Goal: Information Seeking & Learning: Learn about a topic

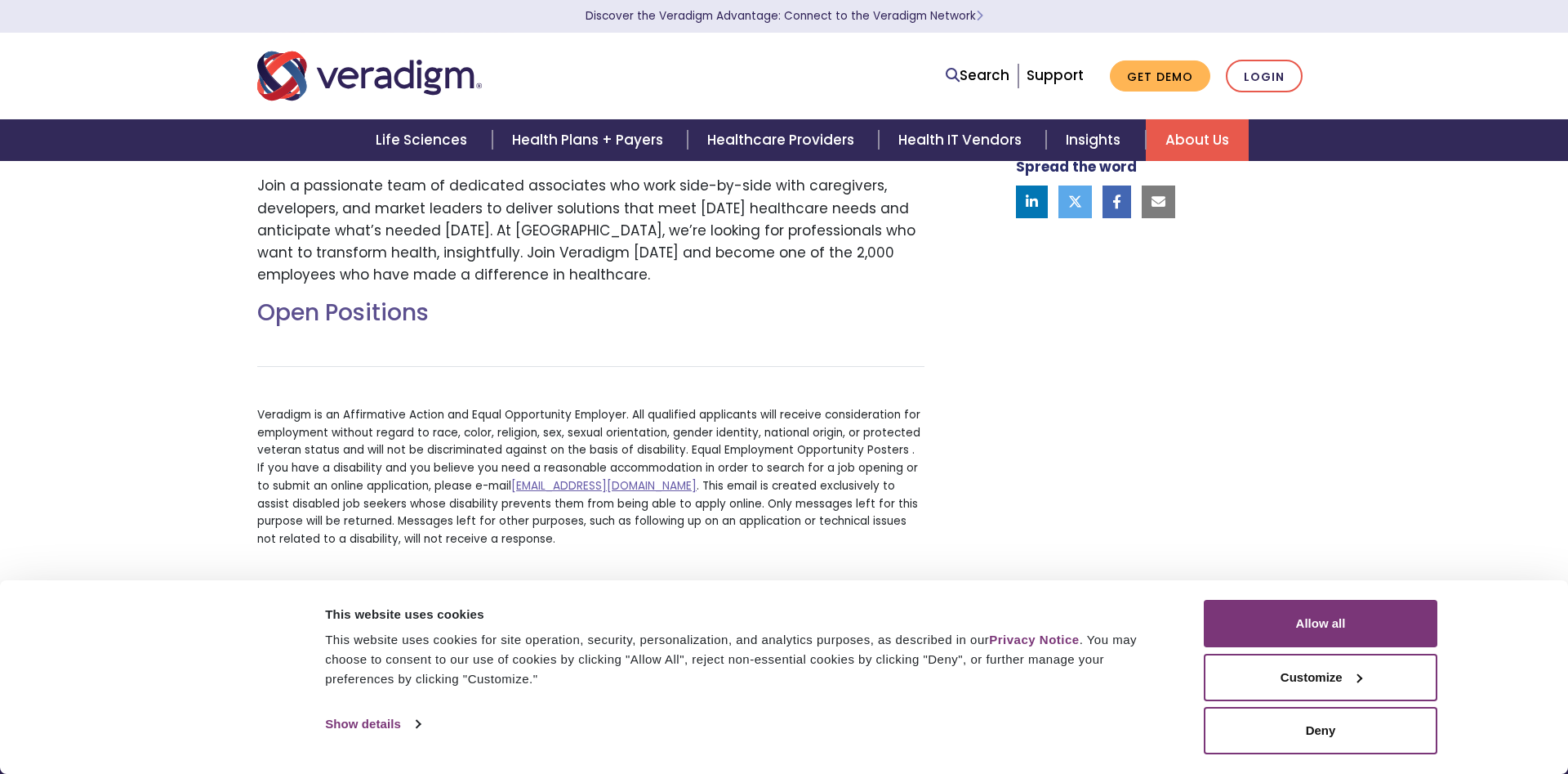
scroll to position [494, 0]
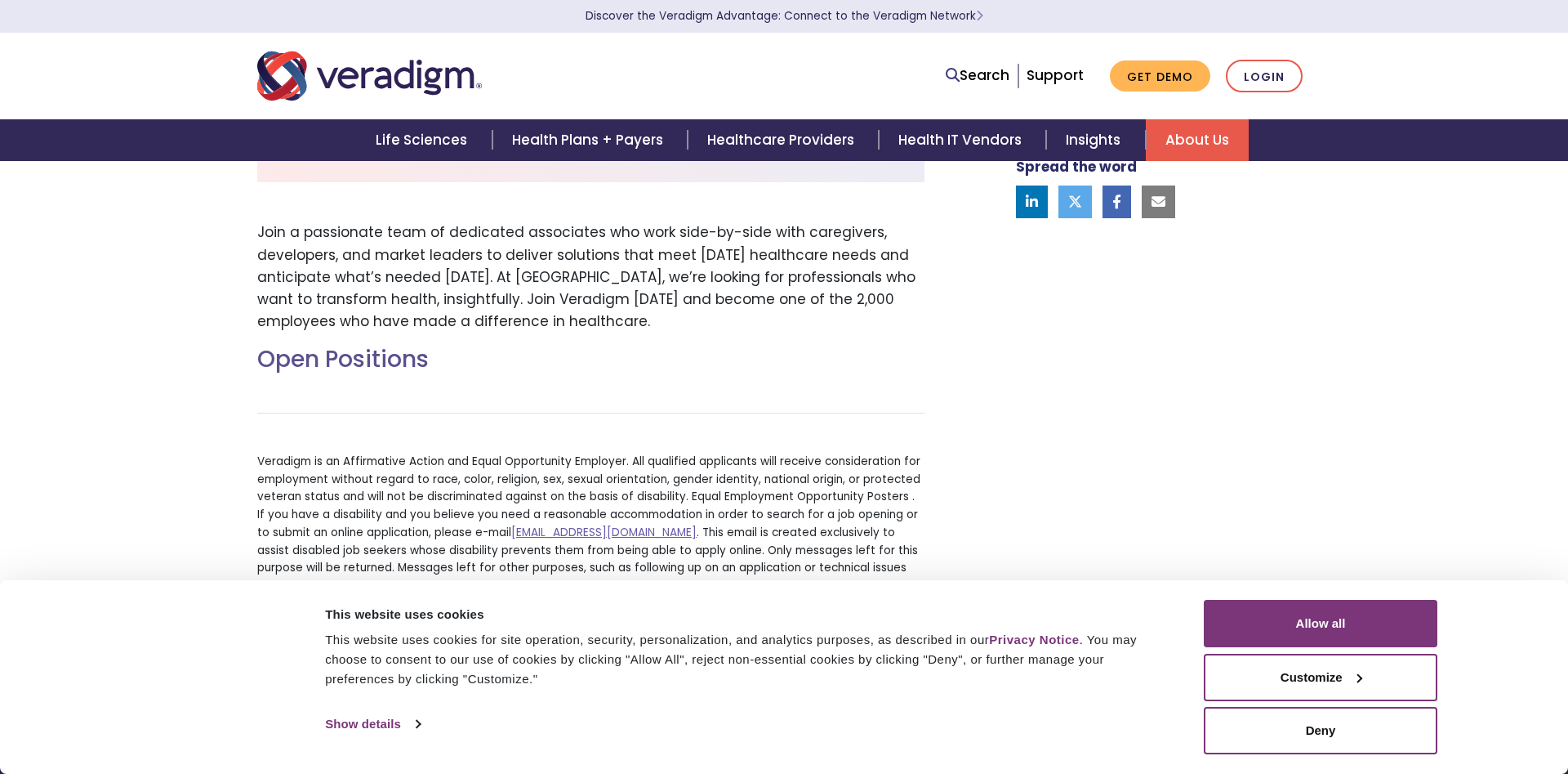
click at [358, 357] on h2 "Open Positions" at bounding box center [591, 359] width 667 height 28
click at [1345, 631] on button "Allow all" at bounding box center [1320, 623] width 233 height 47
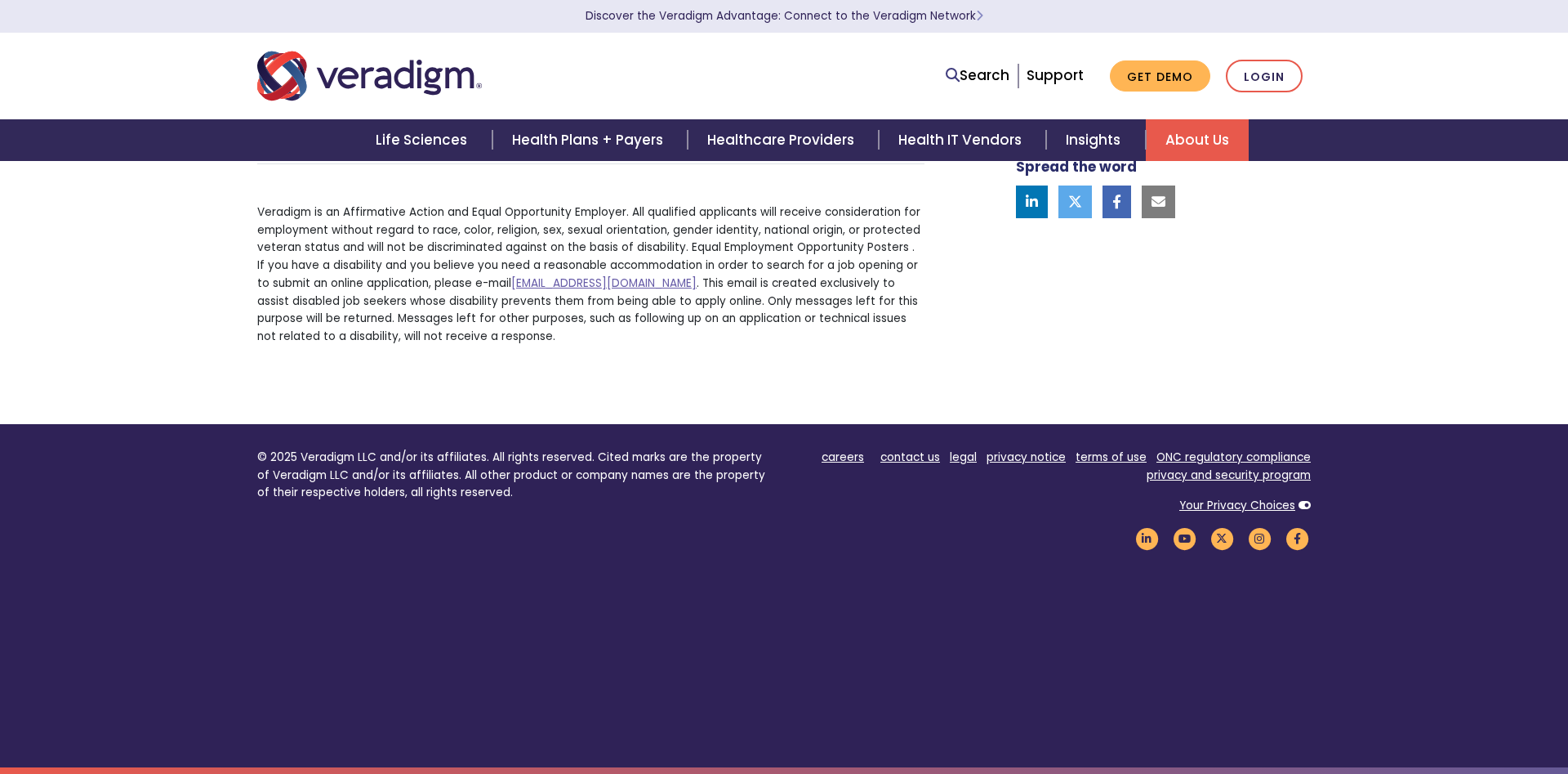
scroll to position [244, 0]
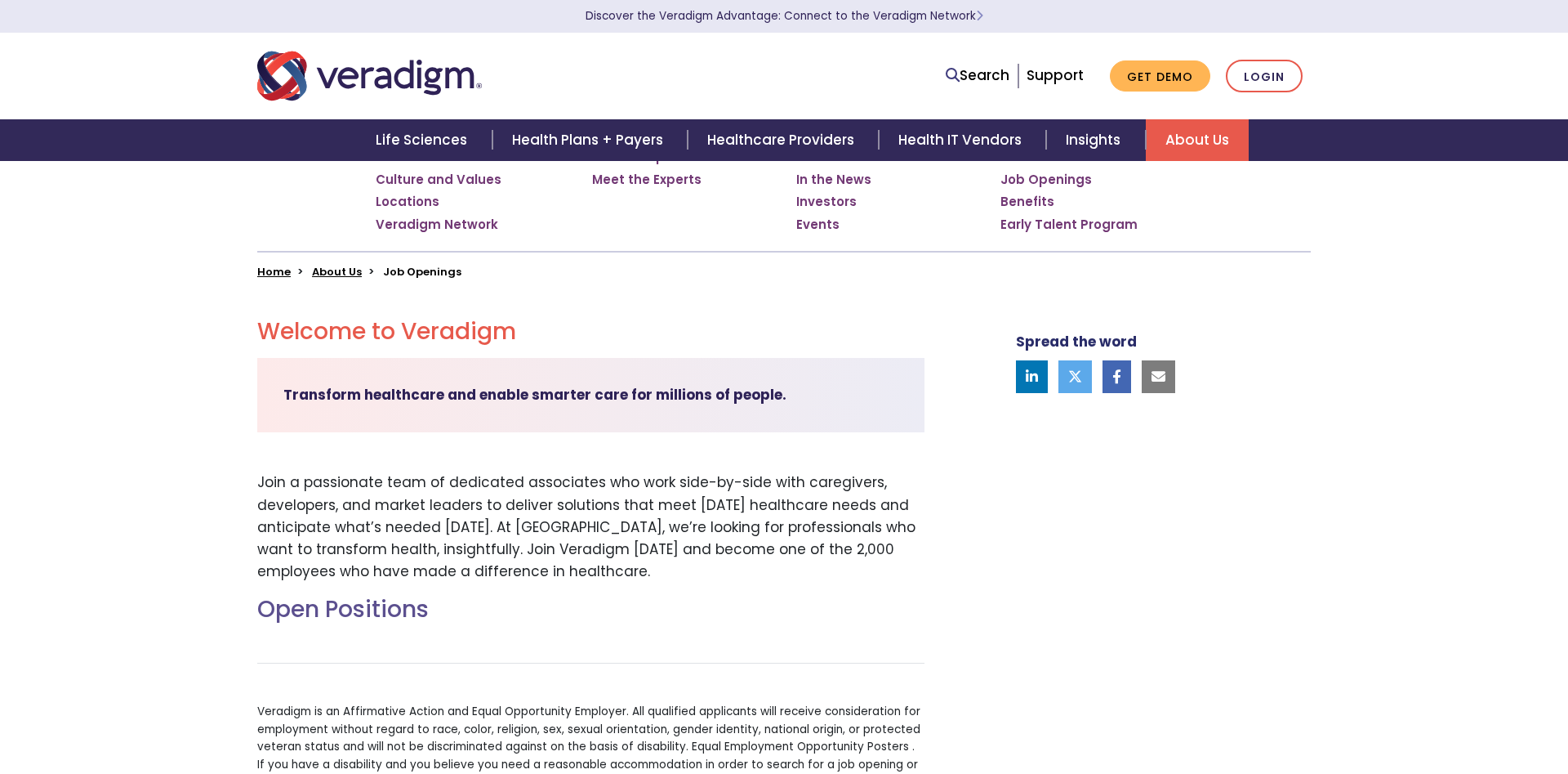
click at [461, 395] on strong "Transform healthcare and enable smarter care for millions of people." at bounding box center [534, 395] width 503 height 20
drag, startPoint x: 313, startPoint y: 605, endPoint x: 324, endPoint y: 602, distance: 11.4
click at [319, 604] on h2 "Open Positions" at bounding box center [591, 610] width 667 height 28
click at [332, 597] on h2 "Open Positions" at bounding box center [591, 610] width 667 height 28
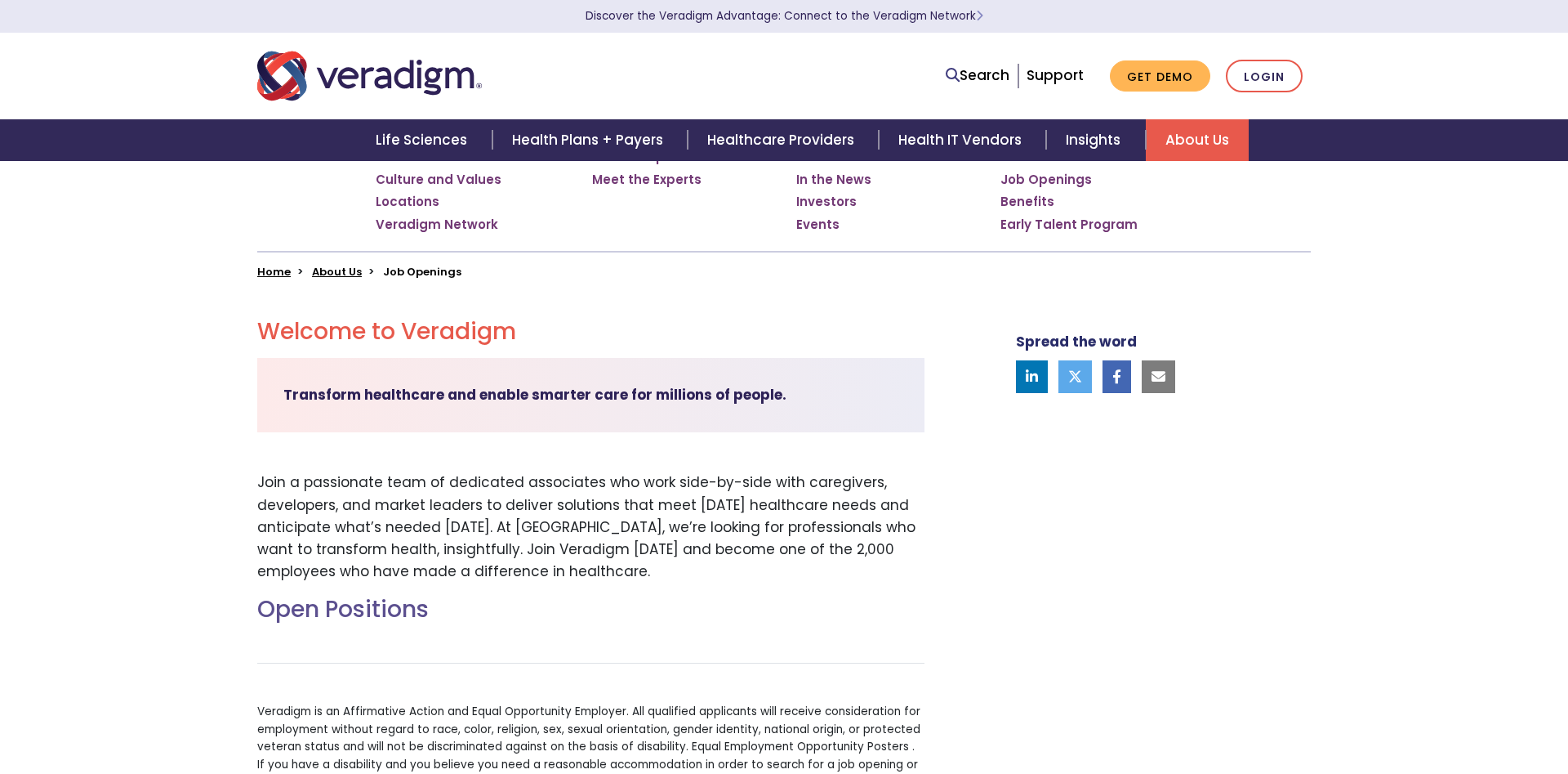
click at [458, 336] on h2 "Welcome to Veradigm" at bounding box center [591, 332] width 667 height 28
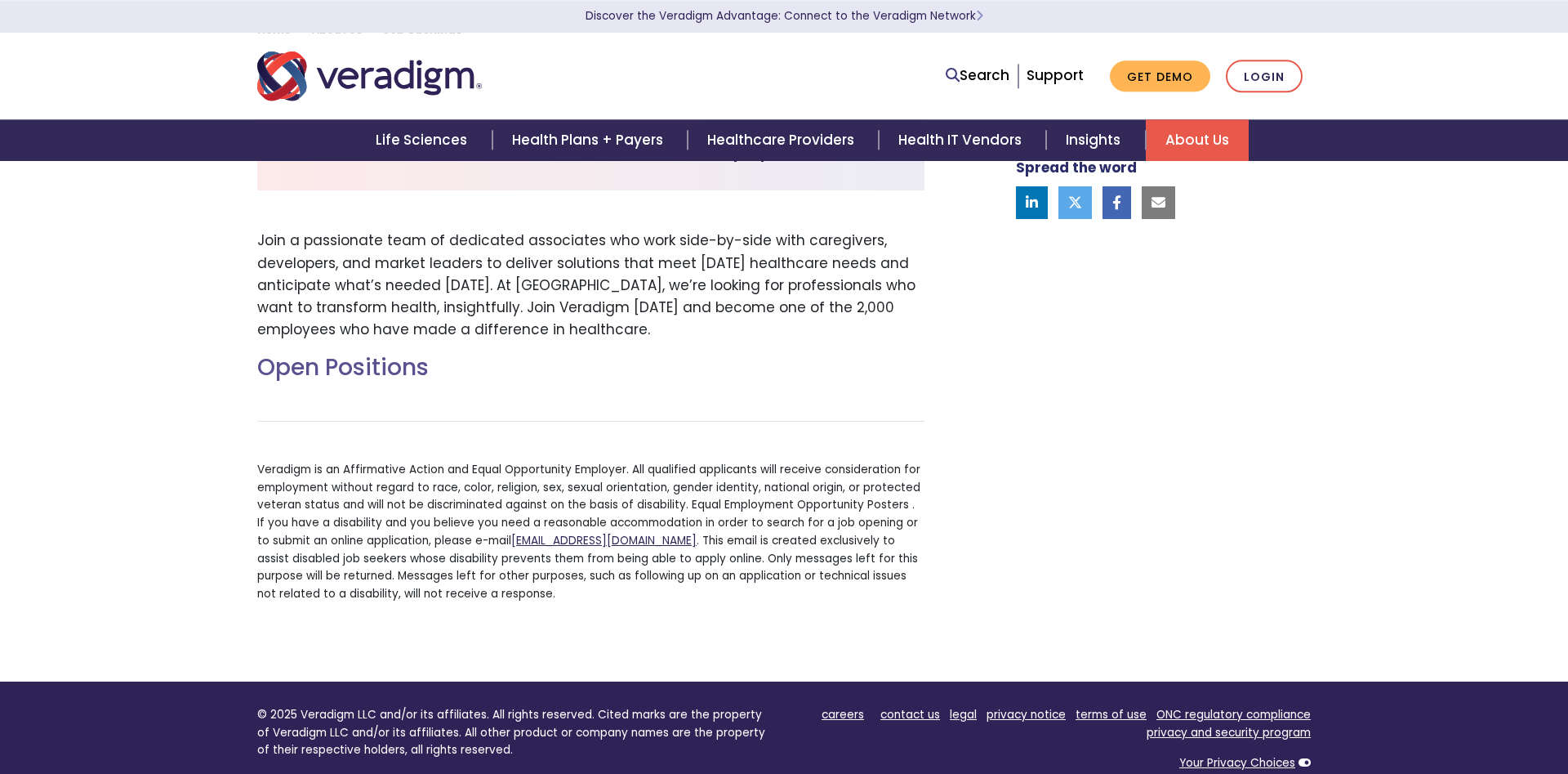
scroll to position [661, 0]
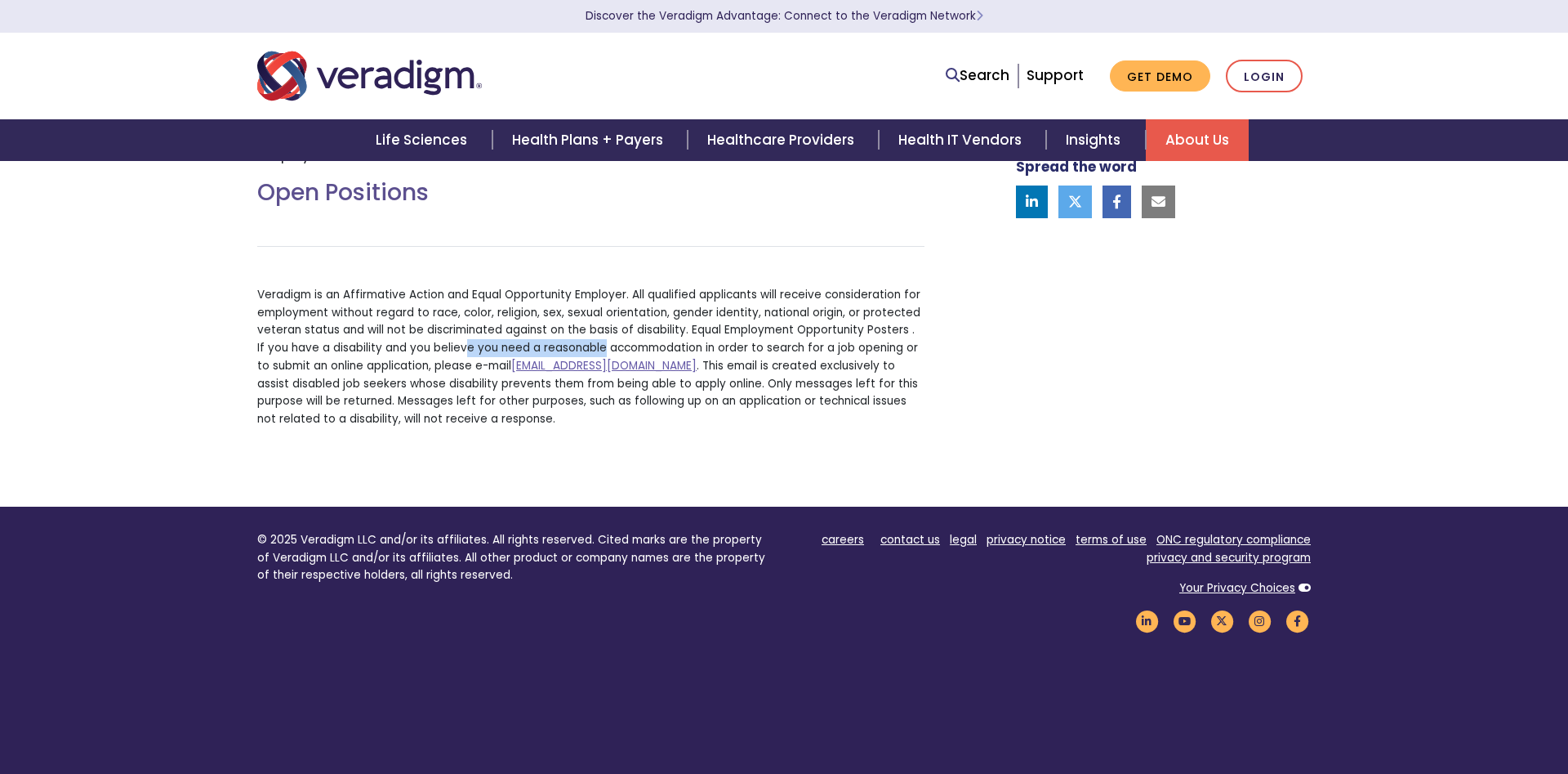
drag, startPoint x: 593, startPoint y: 343, endPoint x: 455, endPoint y: 356, distance: 138.6
click at [455, 356] on p "Veradigm is an Affirmative Action and Equal Opportunity Employer. All qualified…" at bounding box center [591, 356] width 667 height 142
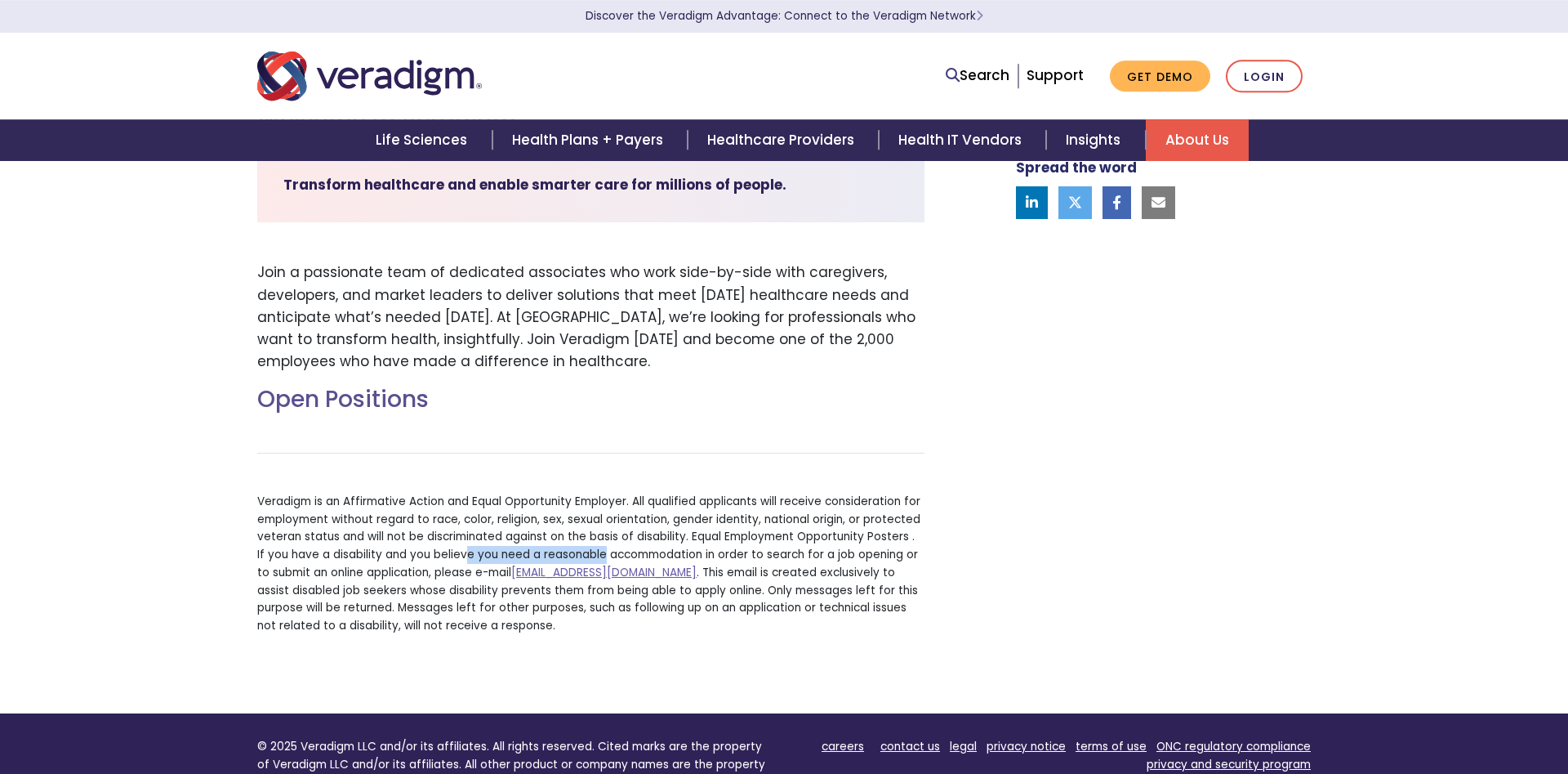
scroll to position [328, 0]
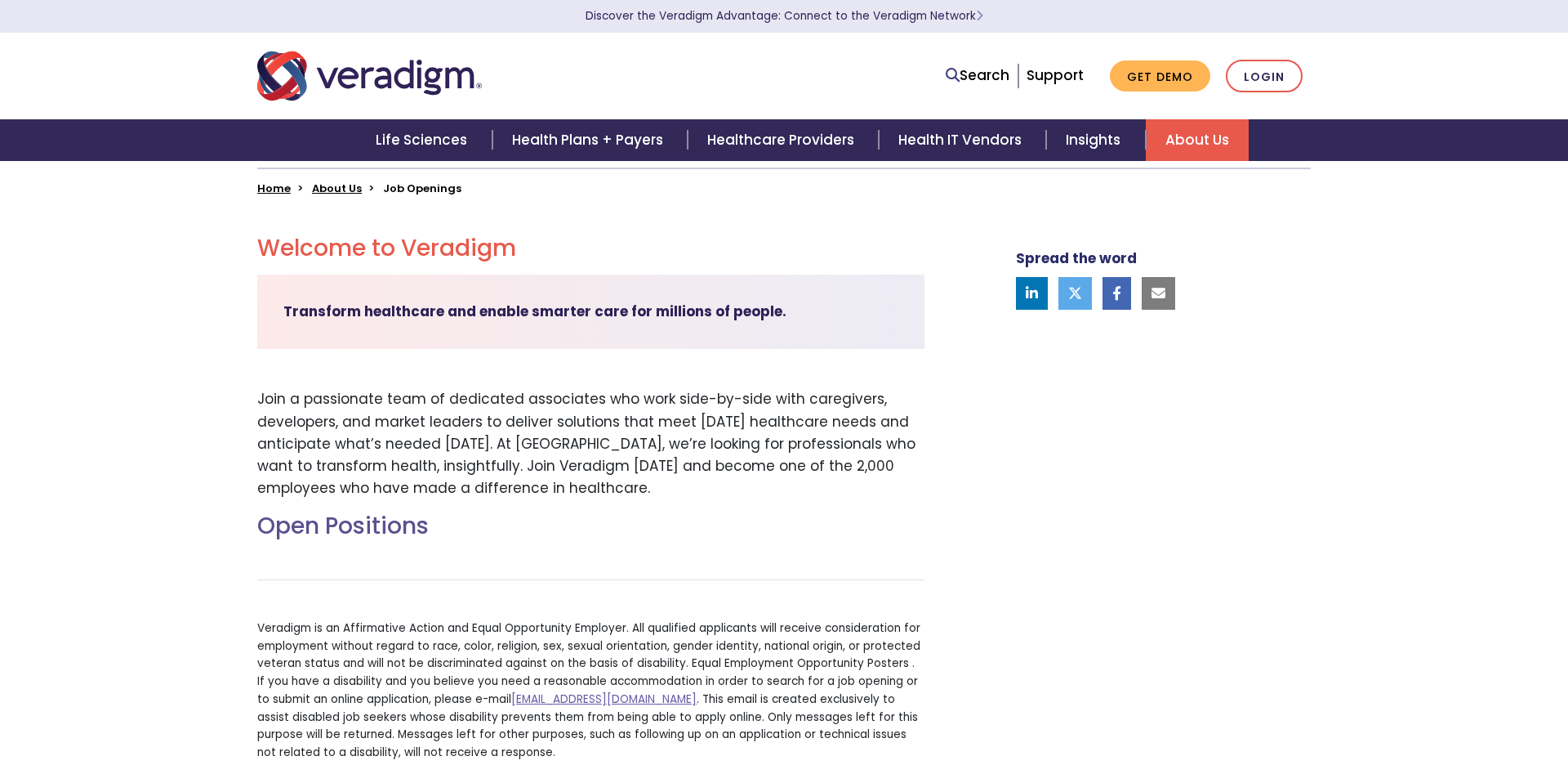
click at [369, 540] on h2 "Open Positions" at bounding box center [591, 526] width 667 height 28
click at [377, 530] on h2 "Open Positions" at bounding box center [591, 526] width 667 height 28
click at [381, 526] on h2 "Open Positions" at bounding box center [591, 526] width 667 height 28
click at [389, 526] on h2 "Open Positions" at bounding box center [591, 526] width 667 height 28
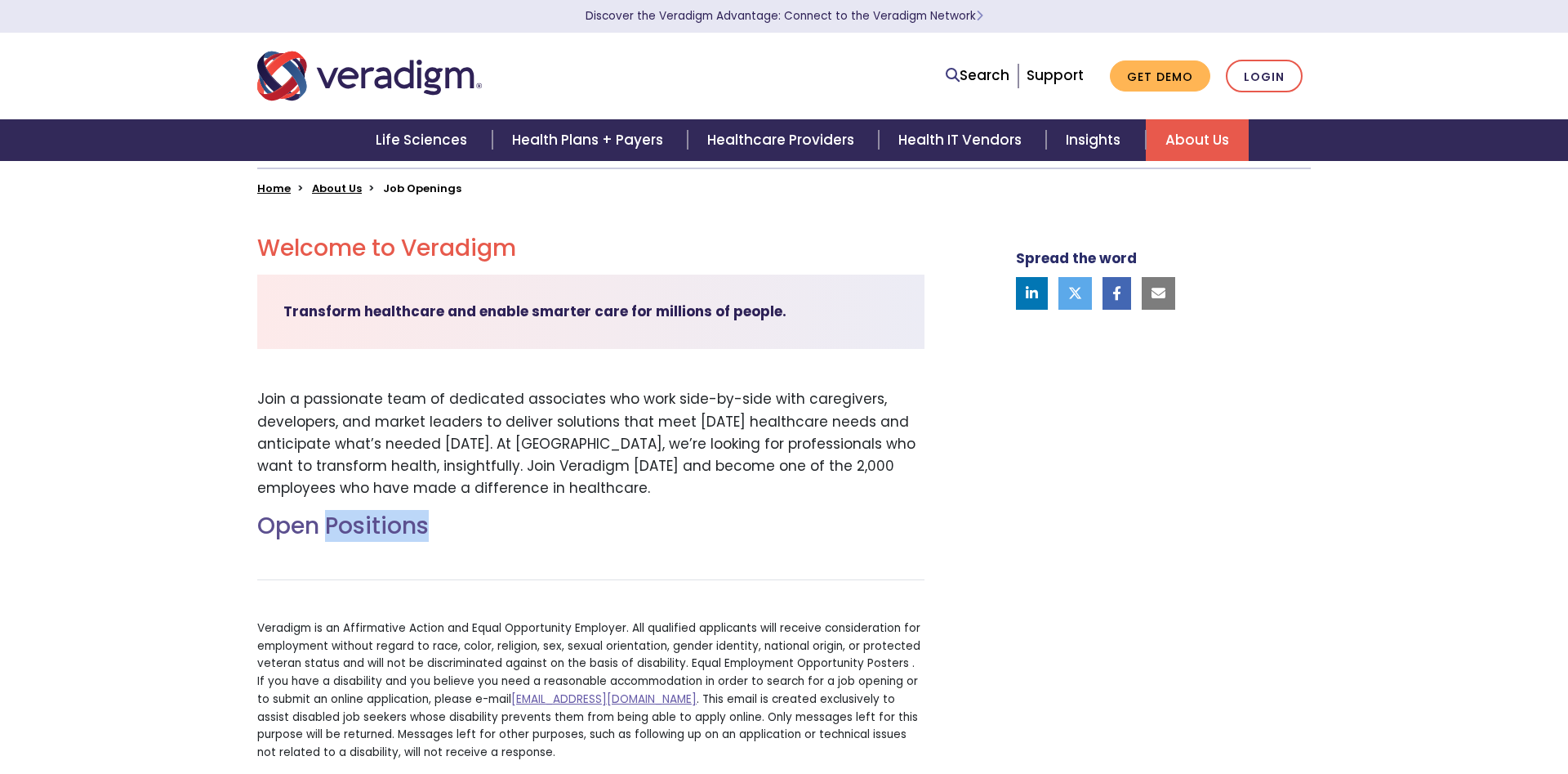
click at [411, 78] on img "Veradigm logo" at bounding box center [369, 76] width 224 height 54
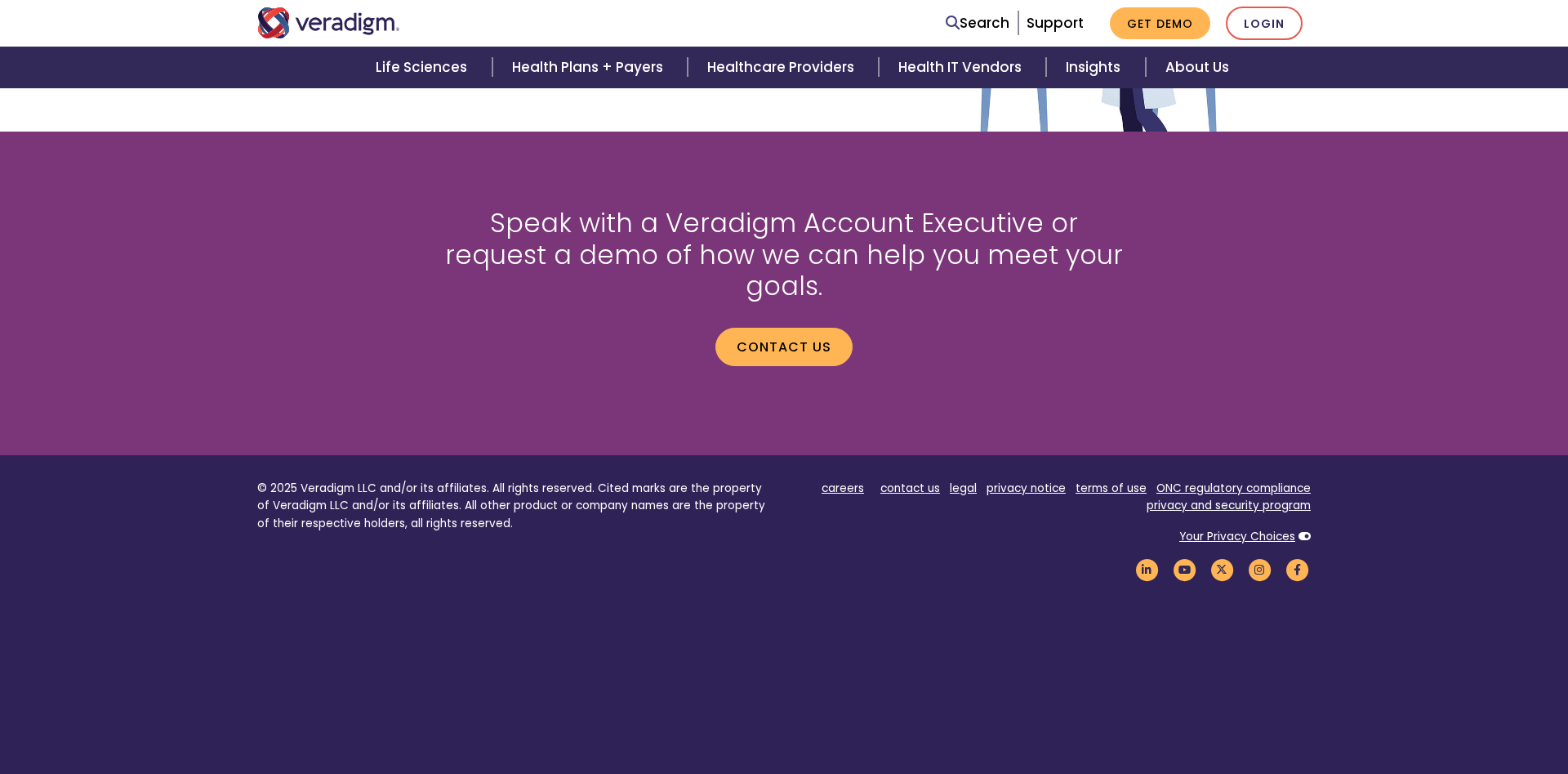
scroll to position [1828, 0]
click at [851, 481] on link "careers" at bounding box center [843, 488] width 42 height 16
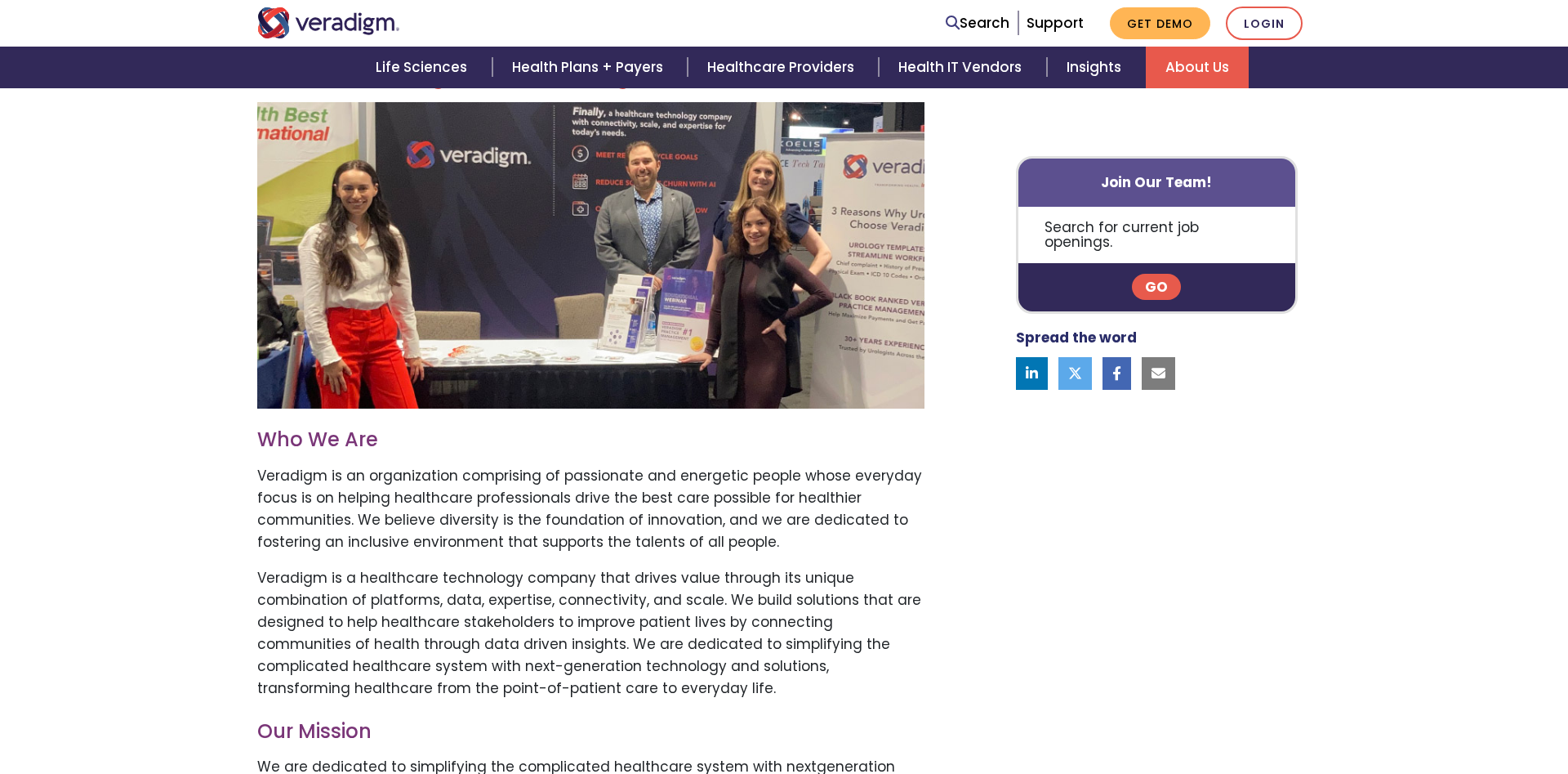
scroll to position [500, 0]
click at [1160, 275] on link "Go" at bounding box center [1157, 288] width 49 height 27
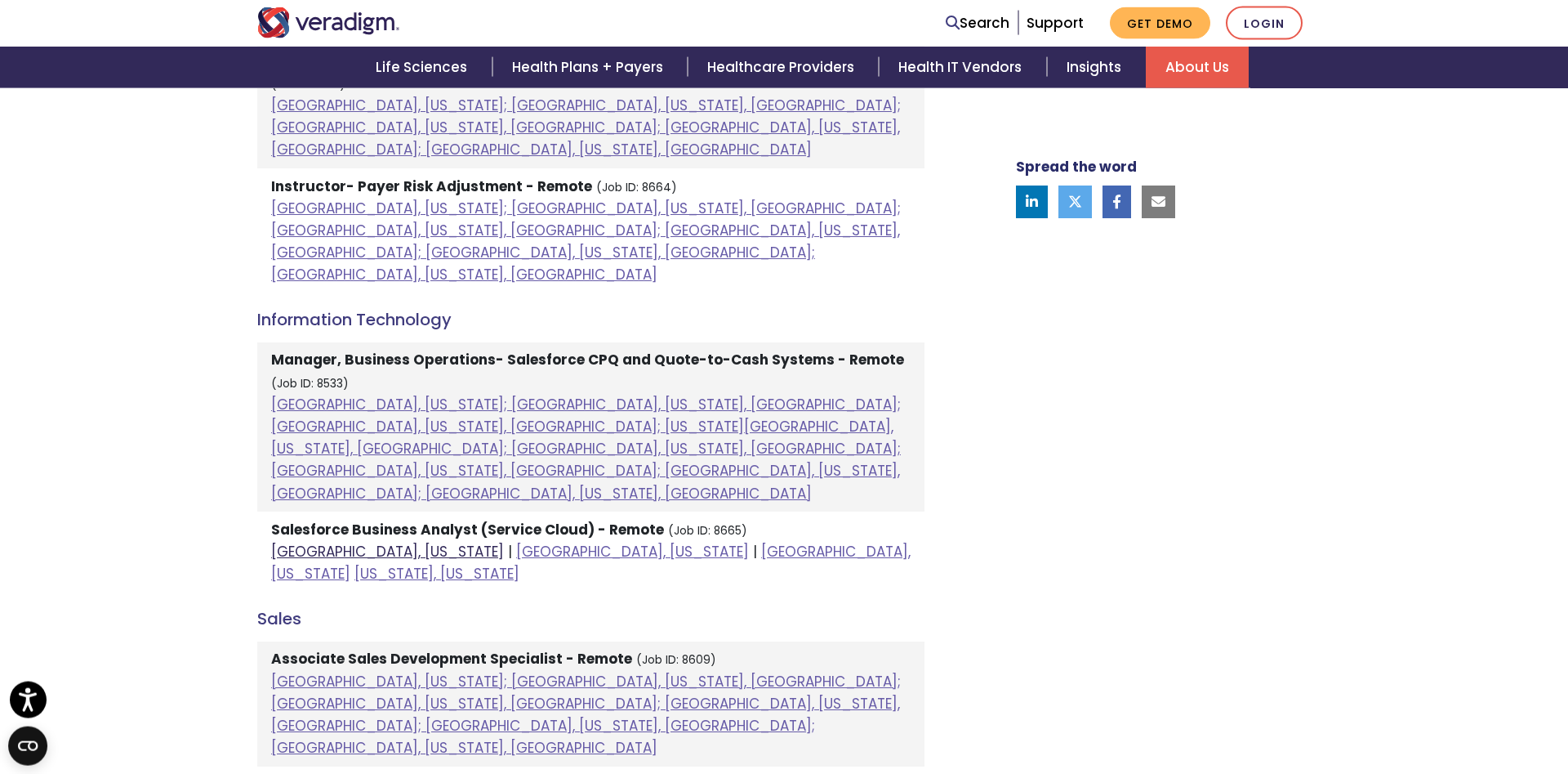
scroll to position [1083, 0]
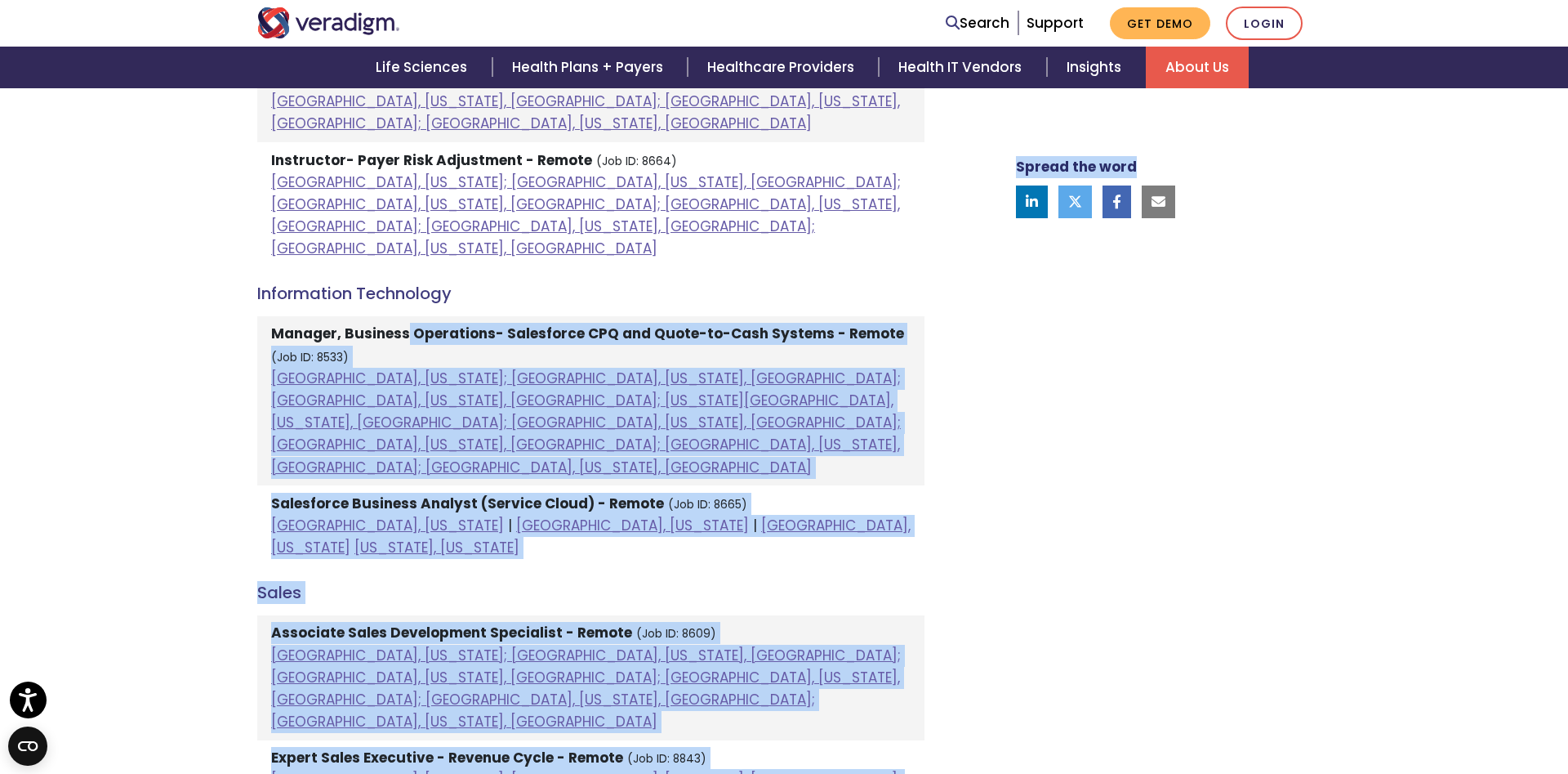
drag, startPoint x: 407, startPoint y: 272, endPoint x: 1010, endPoint y: 318, distance: 604.8
click at [1010, 318] on div "Welcome to Veradigm Transform healthcare and enable smarter care for millions o…" at bounding box center [784, 488] width 1078 height 2019
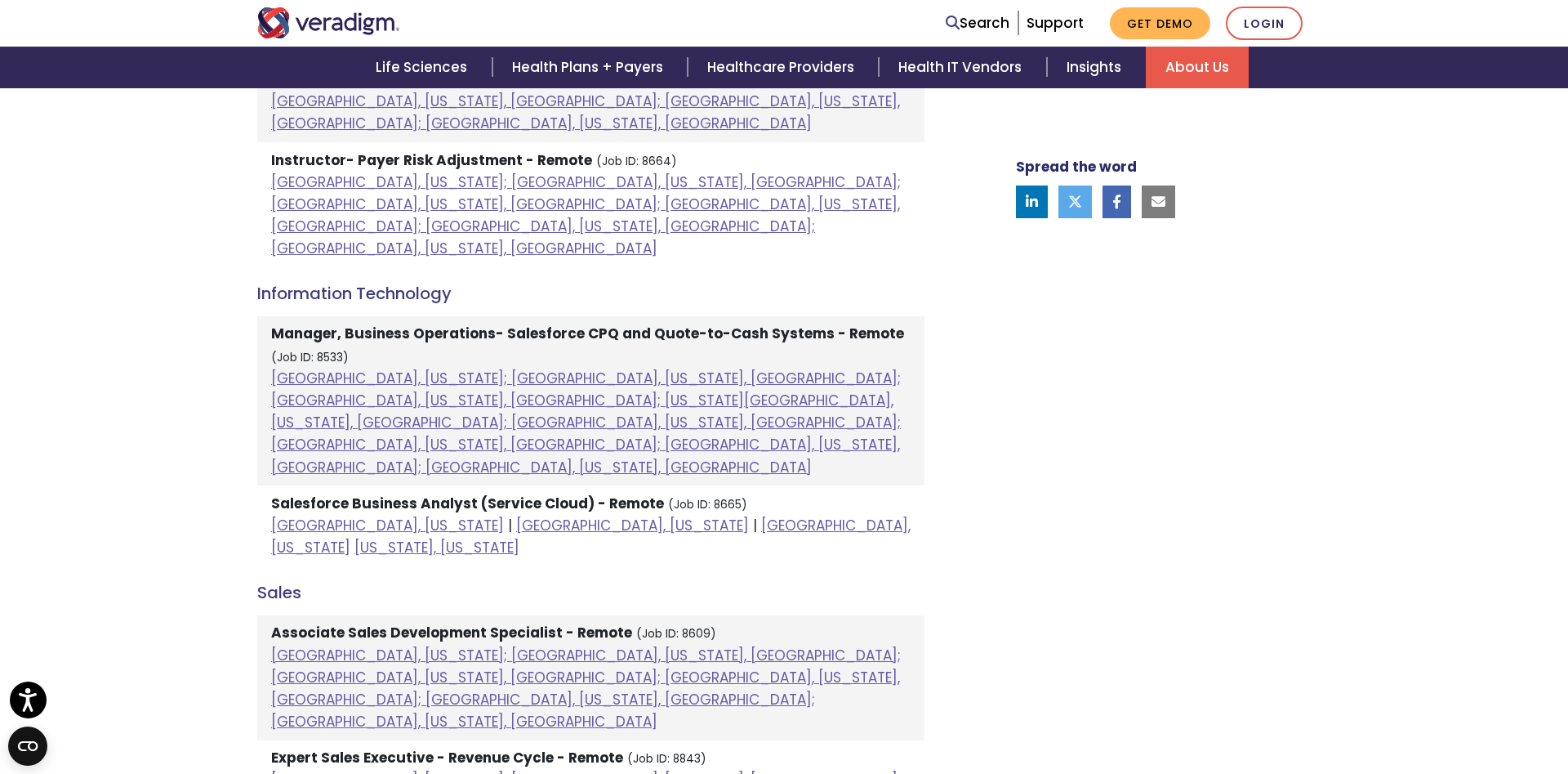
click at [1091, 319] on div "Spread the word" at bounding box center [1143, 488] width 359 height 2019
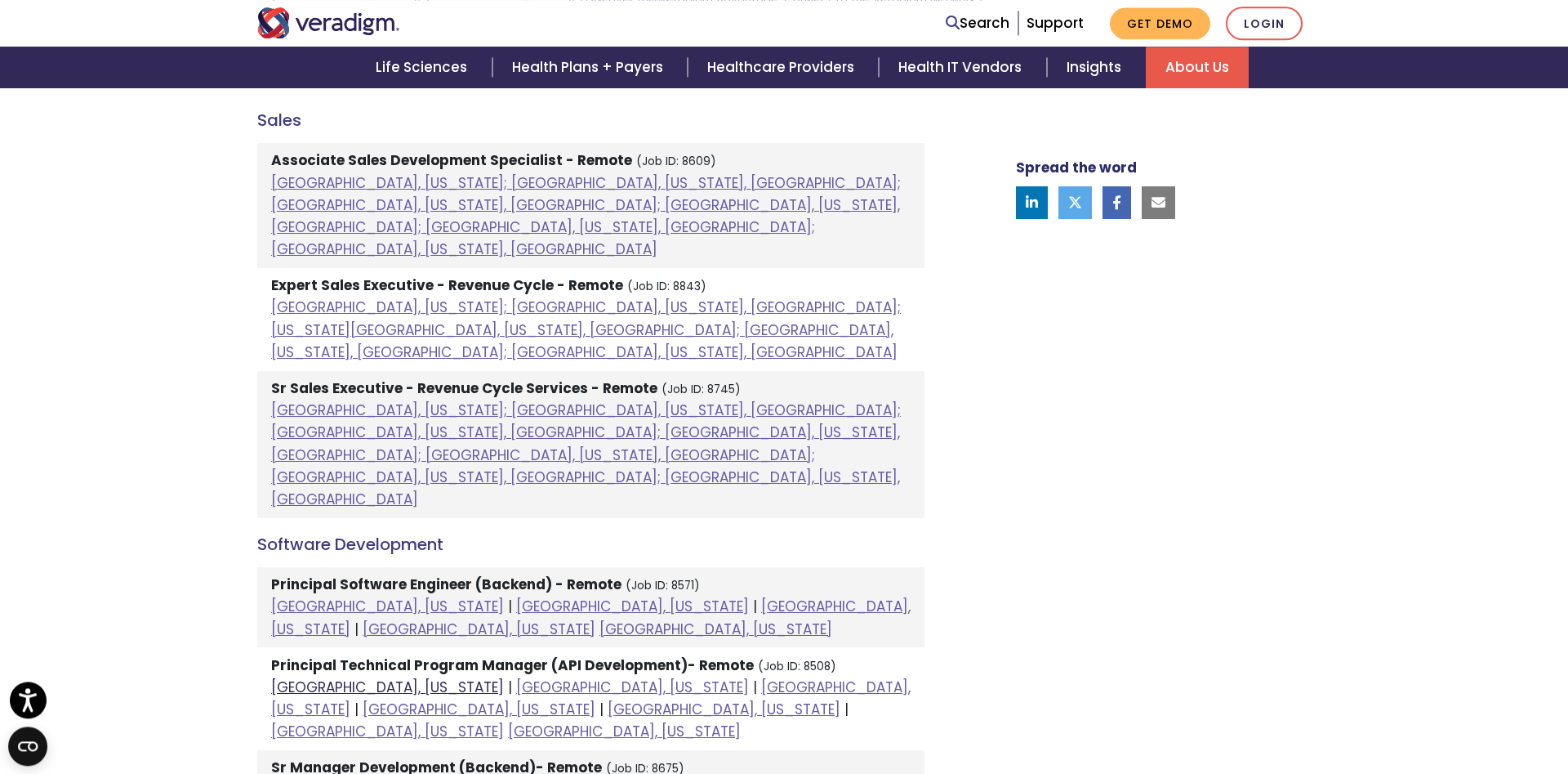
scroll to position [1583, 0]
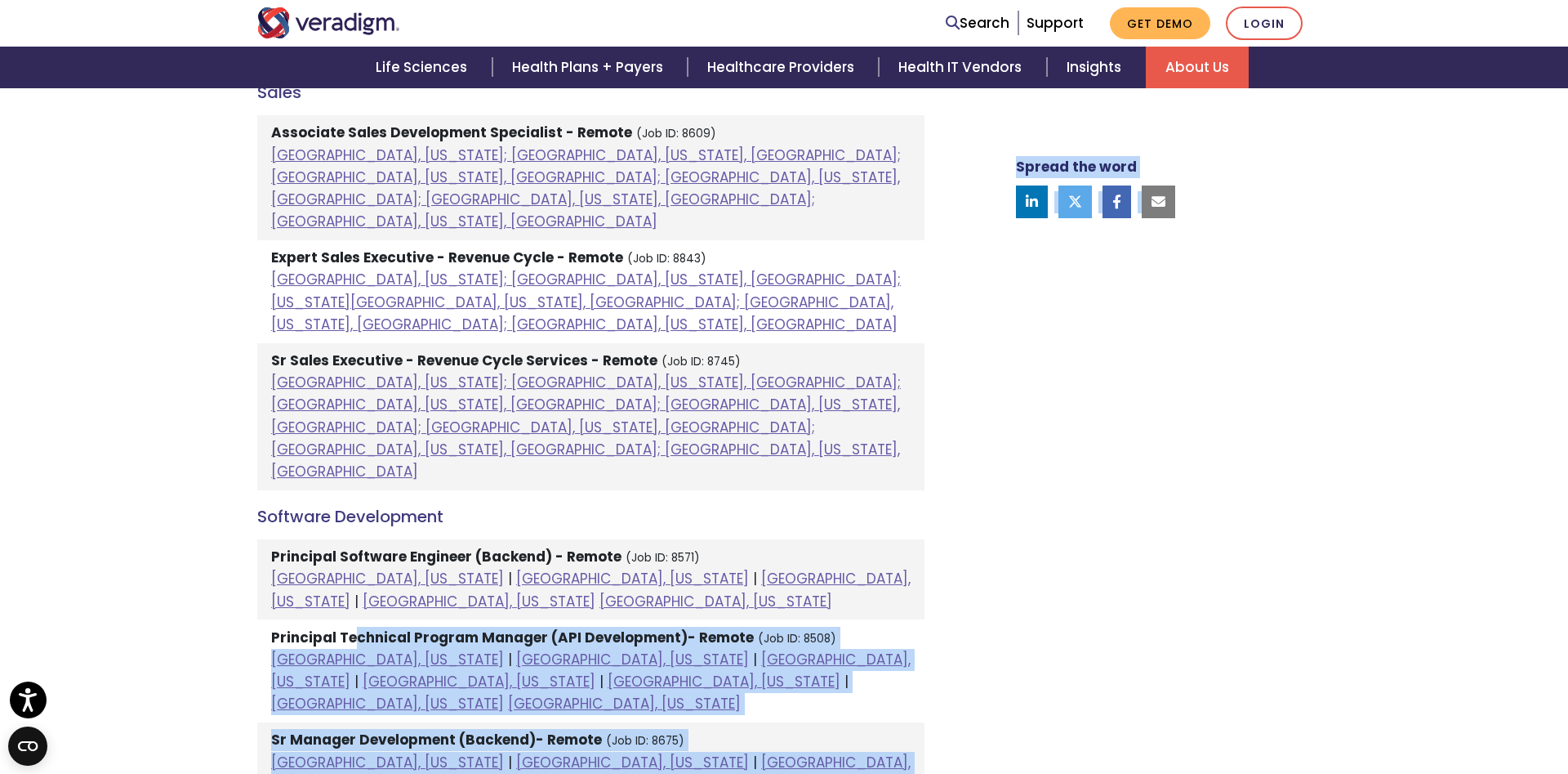
drag, startPoint x: 357, startPoint y: 405, endPoint x: 1184, endPoint y: 442, distance: 827.8
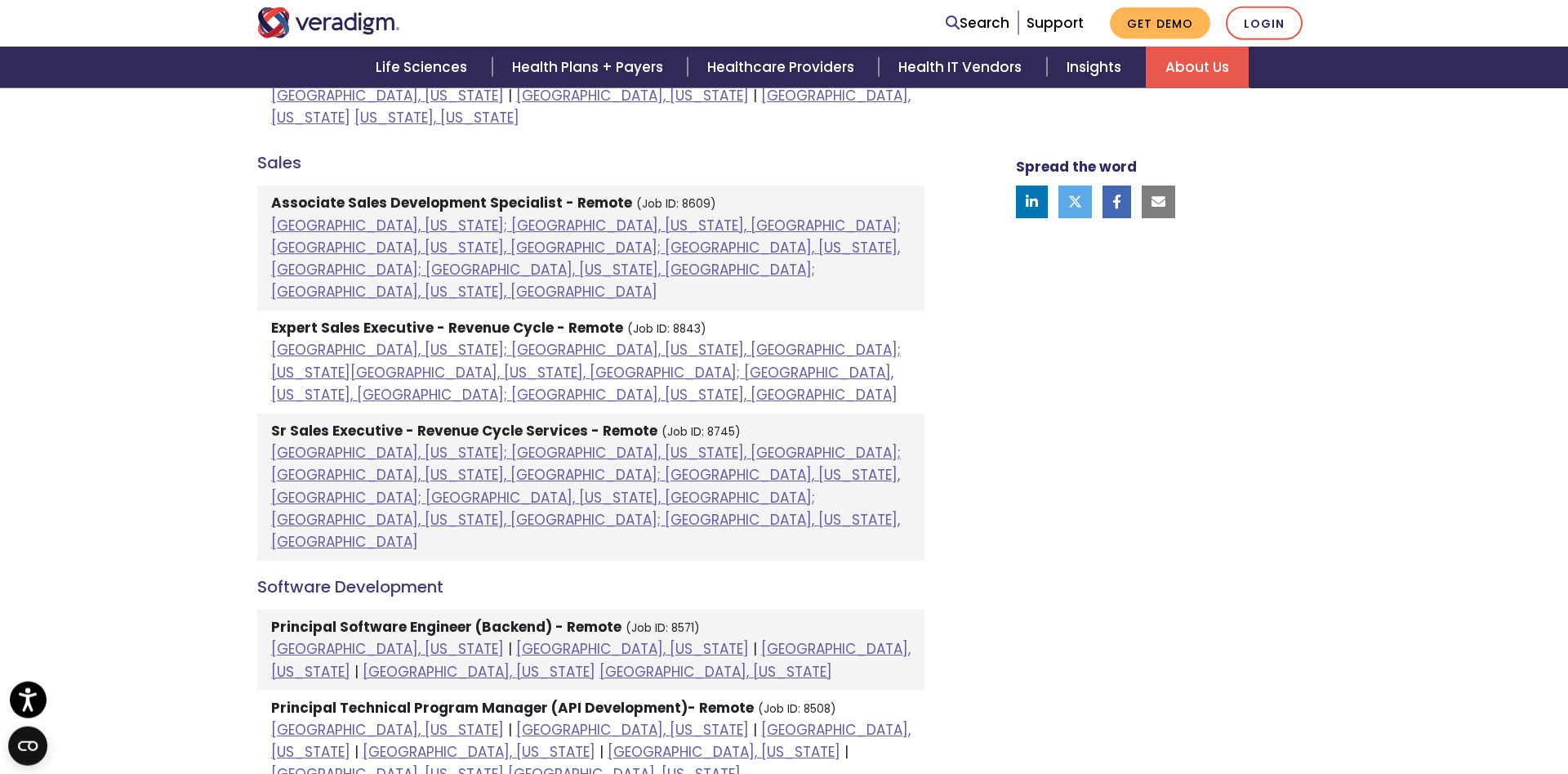
scroll to position [1417, 0]
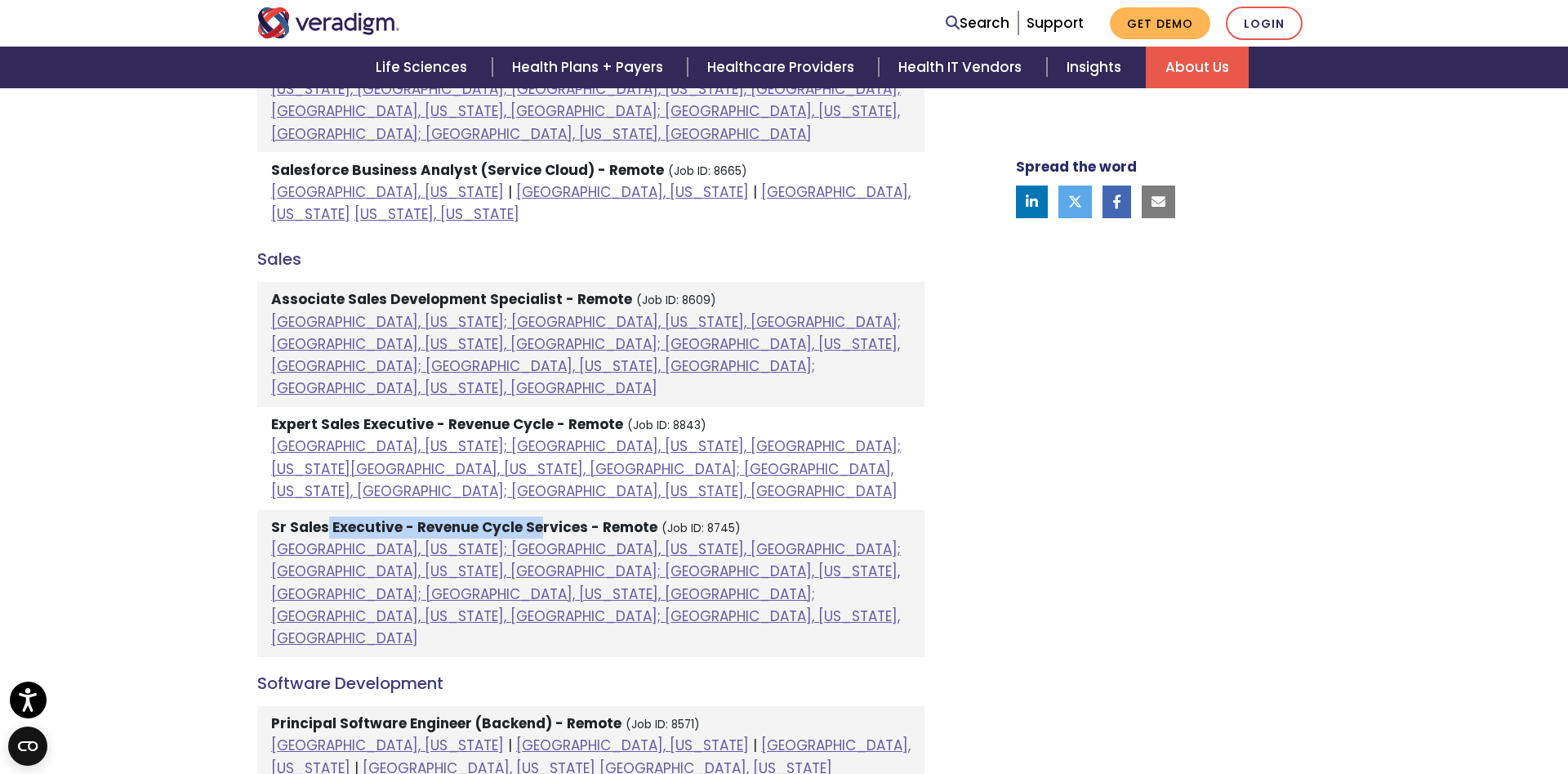
drag, startPoint x: 326, startPoint y: 353, endPoint x: 535, endPoint y: 352, distance: 209.0
click at [535, 517] on strong "Sr Sales Executive - Revenue Cycle Services - Remote" at bounding box center [464, 527] width 386 height 20
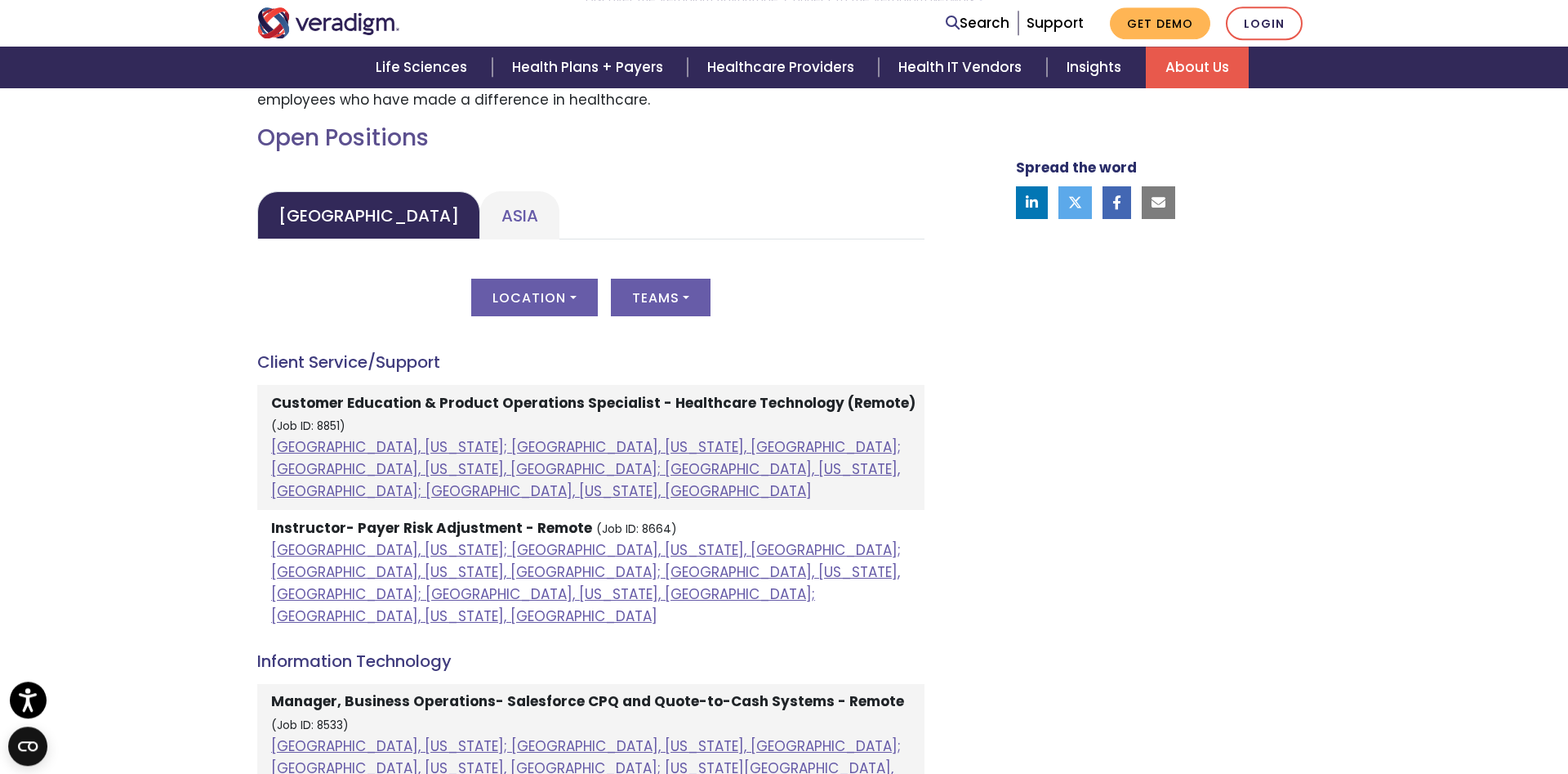
scroll to position [750, 0]
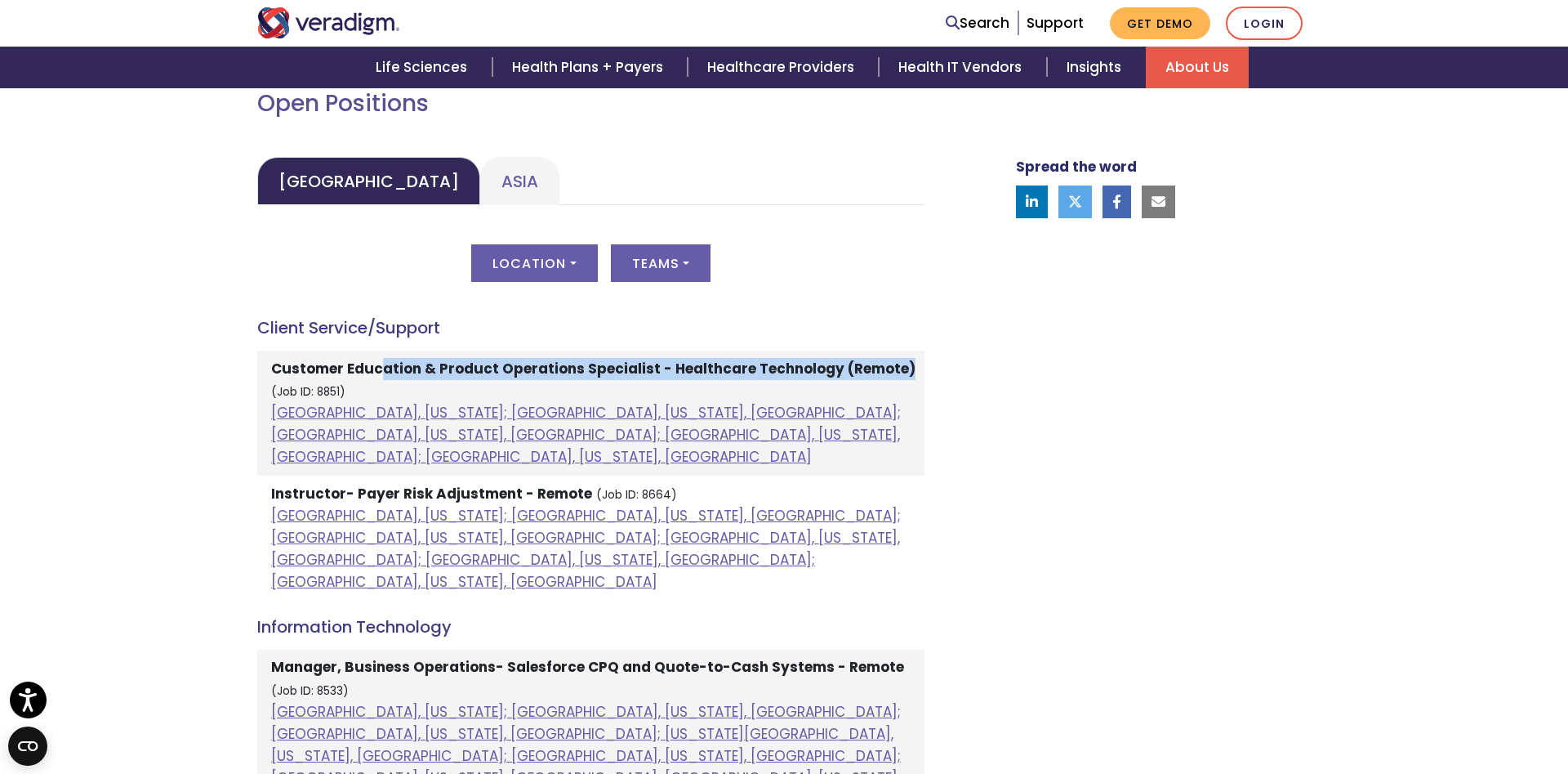
drag, startPoint x: 430, startPoint y: 369, endPoint x: 900, endPoint y: 375, distance: 470.0
click at [900, 375] on li "Customer Education & Product Operations Specialist - Healthcare Technology (Rem…" at bounding box center [591, 413] width 667 height 125
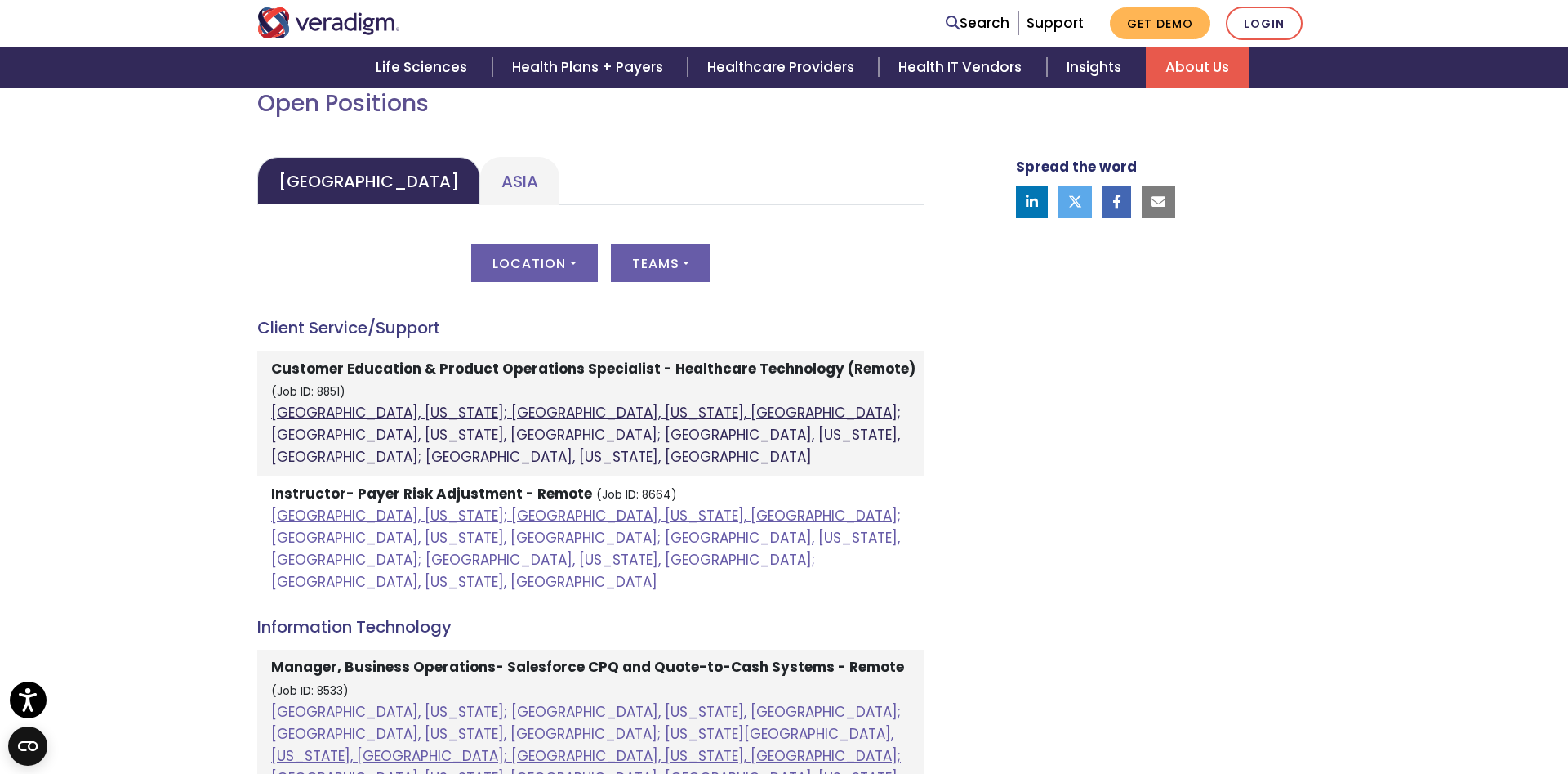
click at [707, 420] on link "Atlanta, Georgia; Orlando, Florida, United States; Phoenix, Arizona, United Sta…" at bounding box center [586, 434] width 630 height 64
